Goal: Transaction & Acquisition: Download file/media

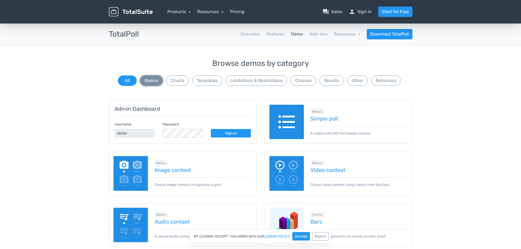
click at [153, 82] on button "Basics" at bounding box center [151, 80] width 23 height 10
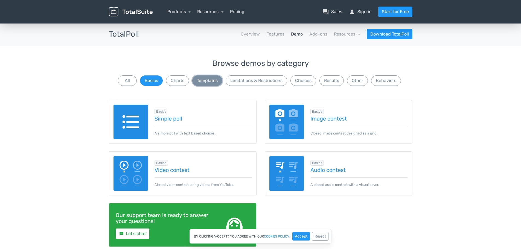
click at [208, 82] on button "Templates" at bounding box center [207, 80] width 30 height 10
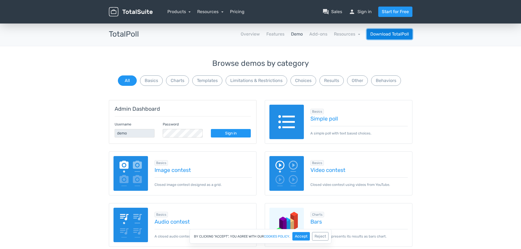
click at [392, 32] on link "Download TotalPoll" at bounding box center [390, 34] width 46 height 10
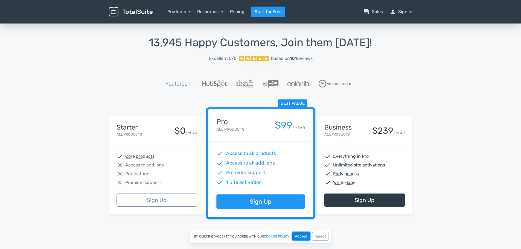
click at [298, 237] on button "Accept" at bounding box center [301, 236] width 18 height 8
click at [167, 131] on div "Starter All Products $0 / YEAR" at bounding box center [157, 131] width 80 height 14
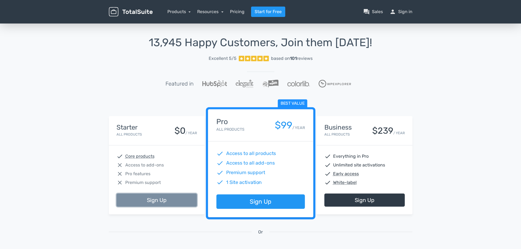
click at [163, 199] on link "Sign Up" at bounding box center [157, 200] width 80 height 13
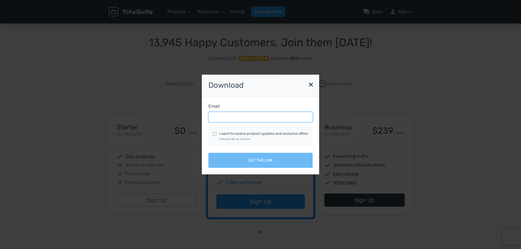
click at [232, 117] on input "Email" at bounding box center [260, 117] width 104 height 10
type input "[EMAIL_ADDRESS][DOMAIN_NAME]"
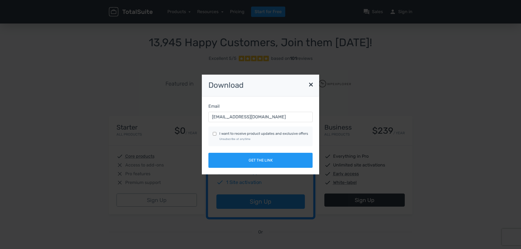
click at [216, 134] on input "I want to receive product updates and exclusive offers Unsubscribe at anytime" at bounding box center [215, 134] width 4 height 4
checkbox input "true"
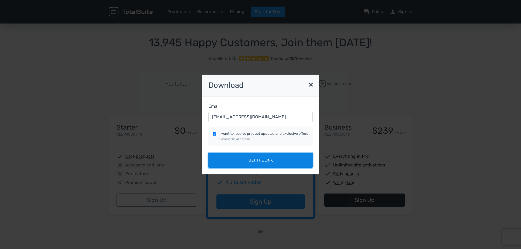
click at [240, 155] on button "Get the link" at bounding box center [260, 160] width 104 height 15
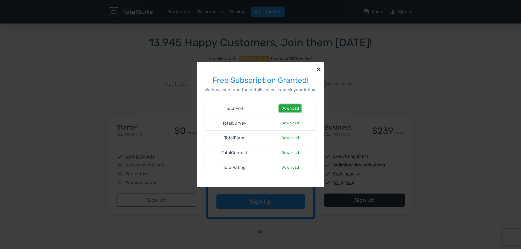
click at [287, 108] on link "Download" at bounding box center [290, 108] width 22 height 8
click at [316, 70] on button "×" at bounding box center [318, 69] width 11 height 14
